Goal: Information Seeking & Learning: Learn about a topic

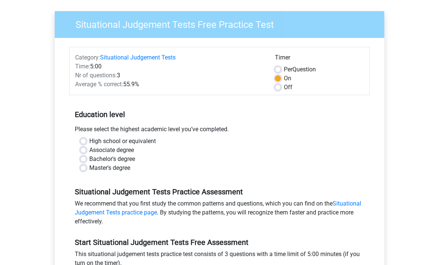
scroll to position [47, 0]
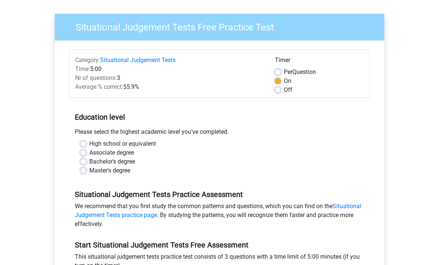
click at [284, 90] on label "Off" at bounding box center [288, 90] width 9 height 9
click at [281, 90] on input "Off" at bounding box center [278, 89] width 6 height 7
radio input "true"
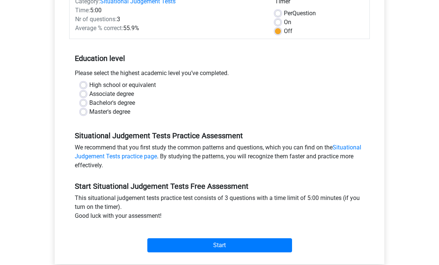
scroll to position [98, 0]
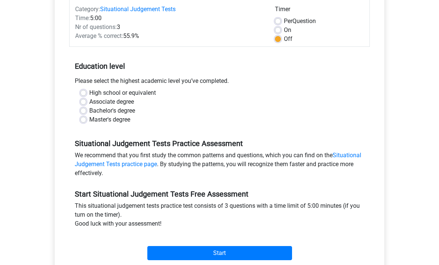
click at [92, 94] on label "High school or equivalent" at bounding box center [122, 92] width 67 height 9
click at [86, 94] on input "High school or equivalent" at bounding box center [83, 91] width 6 height 7
radio input "true"
click at [212, 253] on input "Start" at bounding box center [219, 253] width 145 height 14
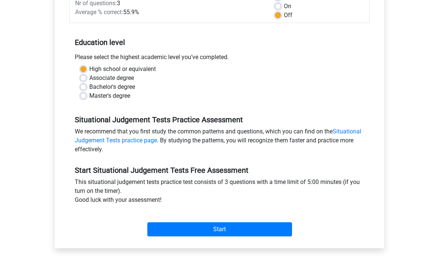
click at [253, 232] on input "Start" at bounding box center [219, 229] width 145 height 14
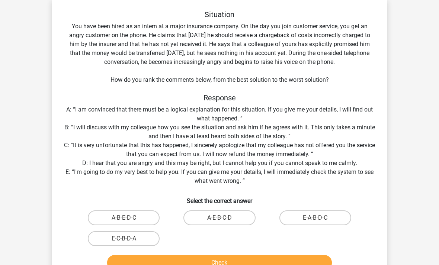
scroll to position [36, 0]
click at [321, 220] on label "E-A-B-D-C" at bounding box center [315, 217] width 72 height 15
click at [320, 220] on input "E-A-B-D-C" at bounding box center [317, 220] width 5 height 5
radio input "true"
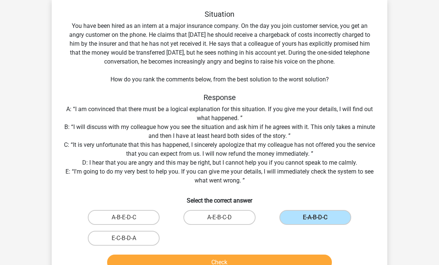
scroll to position [36, 0]
click at [273, 265] on button "Check" at bounding box center [219, 263] width 225 height 16
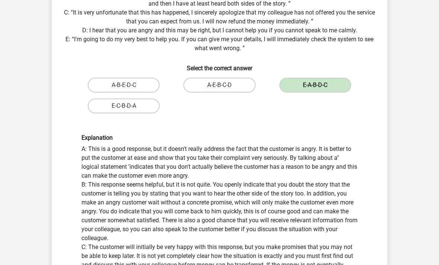
scroll to position [168, 0]
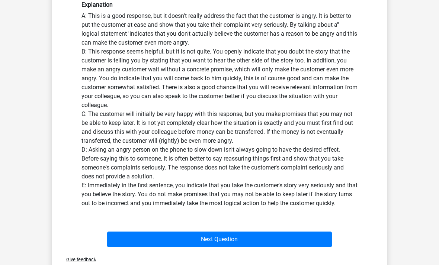
click at [304, 240] on button "Next Question" at bounding box center [219, 240] width 225 height 16
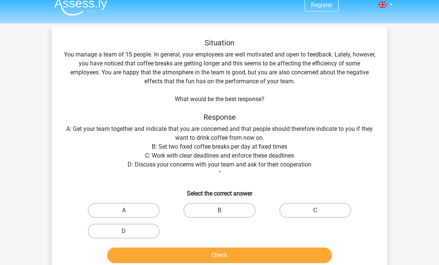
scroll to position [7, 0]
click at [141, 228] on label "D" at bounding box center [124, 231] width 72 height 15
click at [129, 232] on input "D" at bounding box center [126, 234] width 5 height 5
radio input "true"
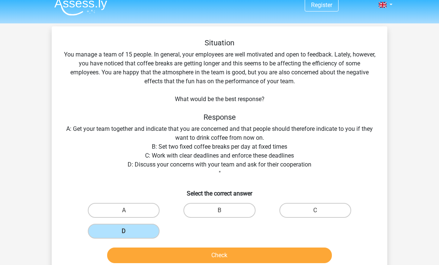
click at [200, 251] on button "Check" at bounding box center [219, 256] width 225 height 16
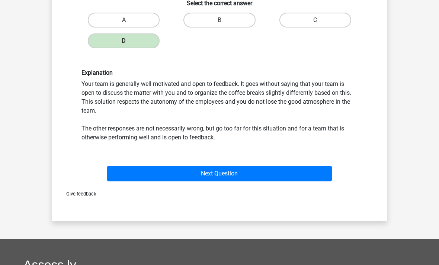
click at [287, 168] on button "Next Question" at bounding box center [219, 174] width 225 height 16
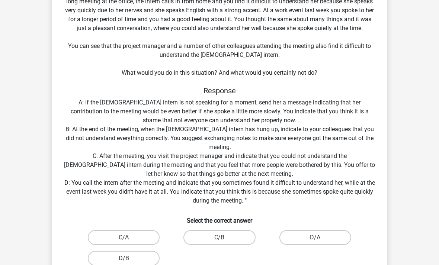
scroll to position [68, 0]
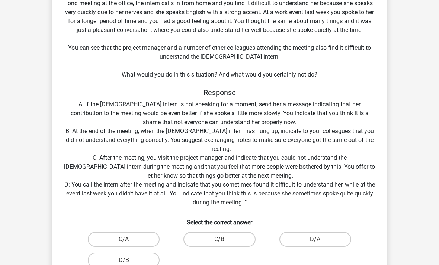
click at [154, 239] on label "C/A" at bounding box center [124, 239] width 72 height 15
click at [129, 240] on input "C/A" at bounding box center [126, 242] width 5 height 5
radio input "true"
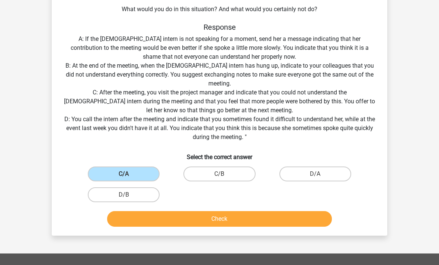
click at [249, 214] on button "Check" at bounding box center [219, 219] width 225 height 16
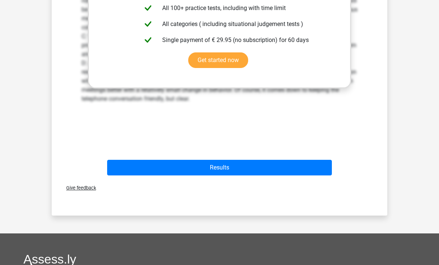
scroll to position [424, 0]
click at [301, 167] on button "Results" at bounding box center [219, 168] width 225 height 16
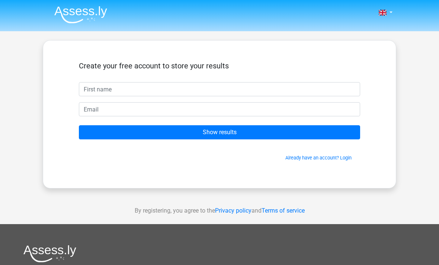
scroll to position [9, 0]
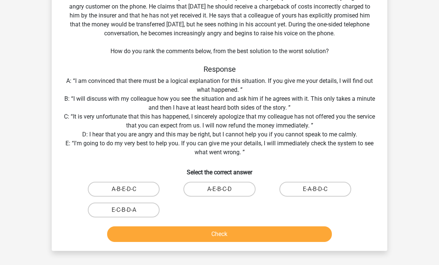
scroll to position [65, 0]
click at [332, 188] on label "E-A-B-D-C" at bounding box center [315, 189] width 72 height 15
click at [320, 189] on input "E-A-B-D-C" at bounding box center [317, 191] width 5 height 5
radio input "true"
click at [303, 236] on button "Check" at bounding box center [219, 234] width 225 height 16
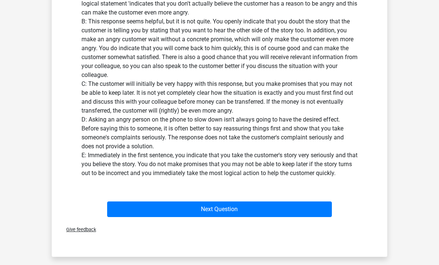
click at [303, 208] on button "Next Question" at bounding box center [219, 210] width 225 height 16
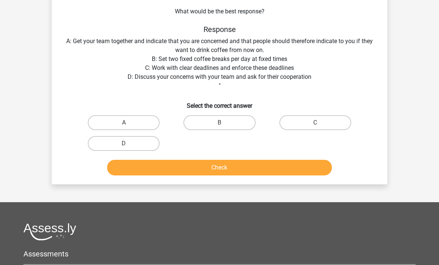
scroll to position [34, 0]
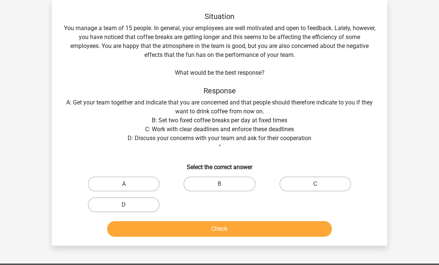
click at [134, 201] on label "D" at bounding box center [124, 204] width 72 height 15
click at [129, 205] on input "D" at bounding box center [126, 207] width 5 height 5
radio input "true"
click at [154, 226] on button "Check" at bounding box center [219, 229] width 225 height 16
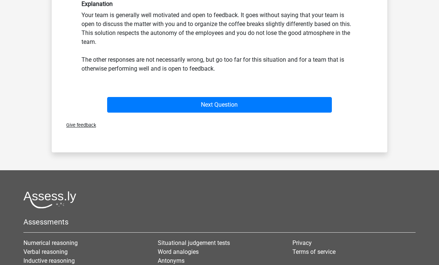
click at [313, 100] on button "Next Question" at bounding box center [219, 105] width 225 height 16
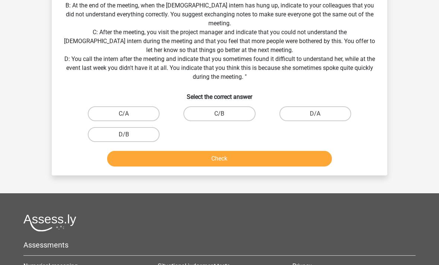
scroll to position [195, 0]
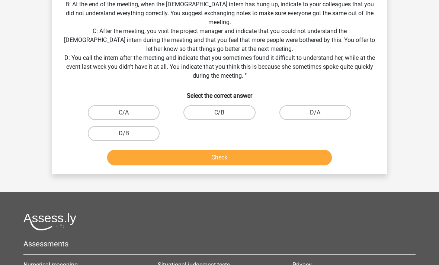
click at [117, 134] on label "D/B" at bounding box center [124, 133] width 72 height 15
click at [124, 134] on input "D/B" at bounding box center [126, 135] width 5 height 5
radio input "true"
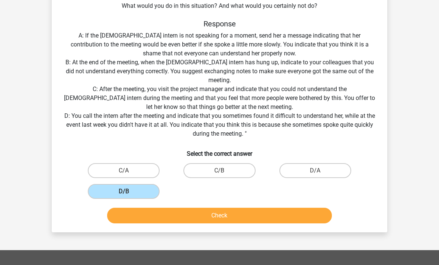
scroll to position [136, 0]
click at [276, 217] on button "Check" at bounding box center [219, 216] width 225 height 16
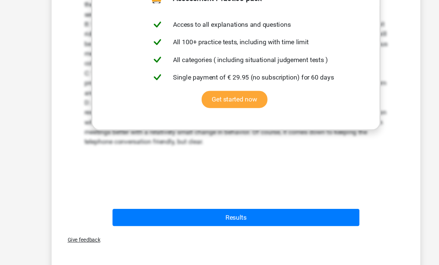
scroll to position [394, 0]
click at [282, 198] on button "Results" at bounding box center [219, 198] width 225 height 16
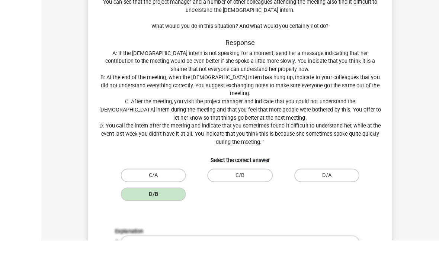
scroll to position [208, 0]
